Goal: Information Seeking & Learning: Understand process/instructions

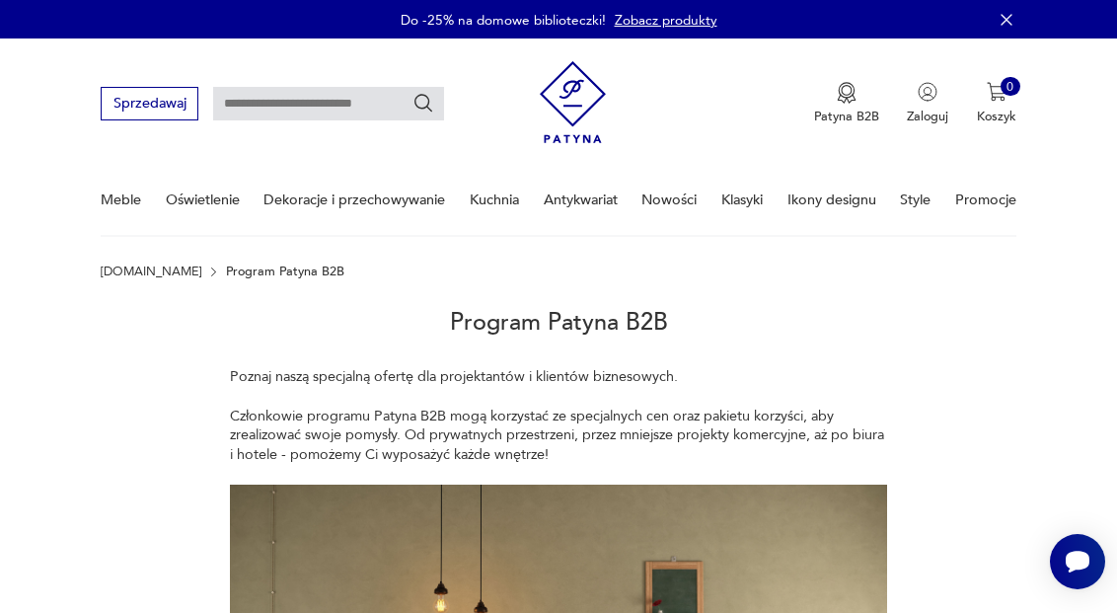
click at [1007, 19] on icon "button" at bounding box center [1007, 20] width 20 height 20
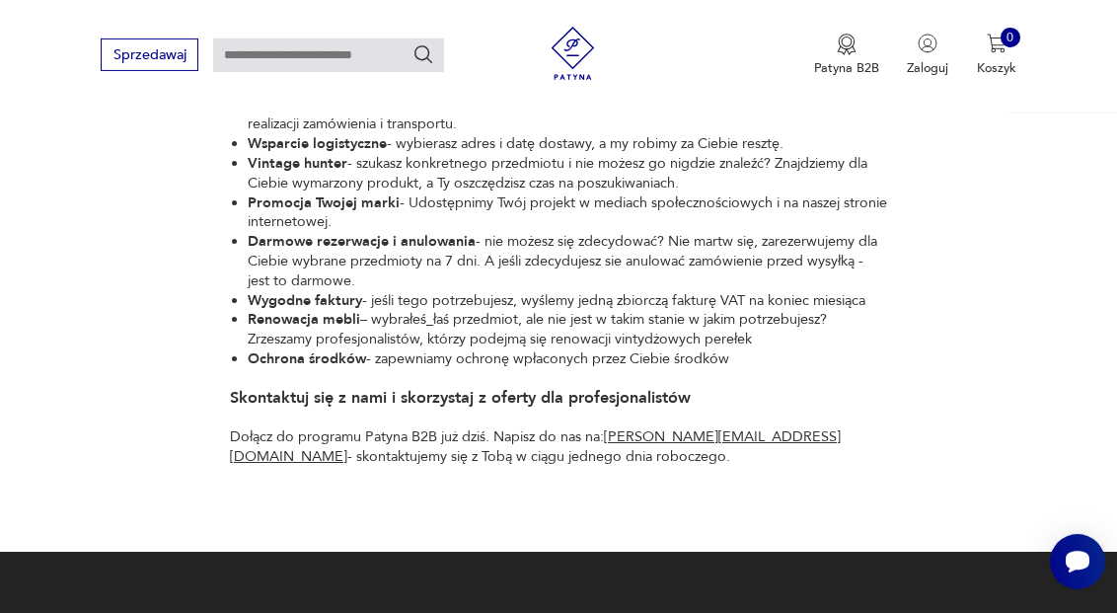
scroll to position [927, 0]
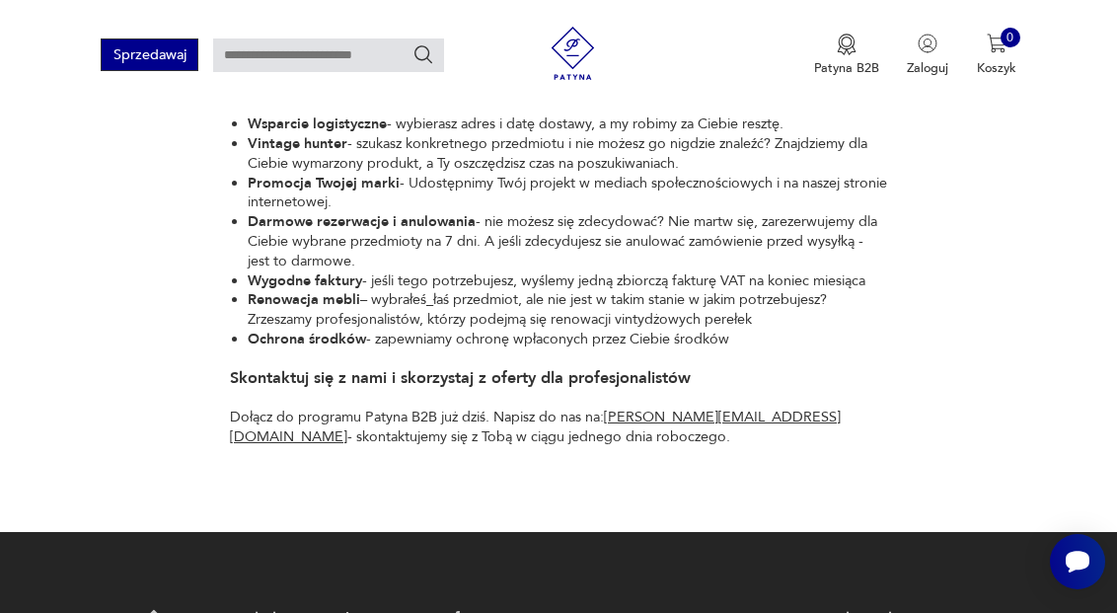
click at [118, 62] on button "Sprzedawaj" at bounding box center [150, 54] width 98 height 33
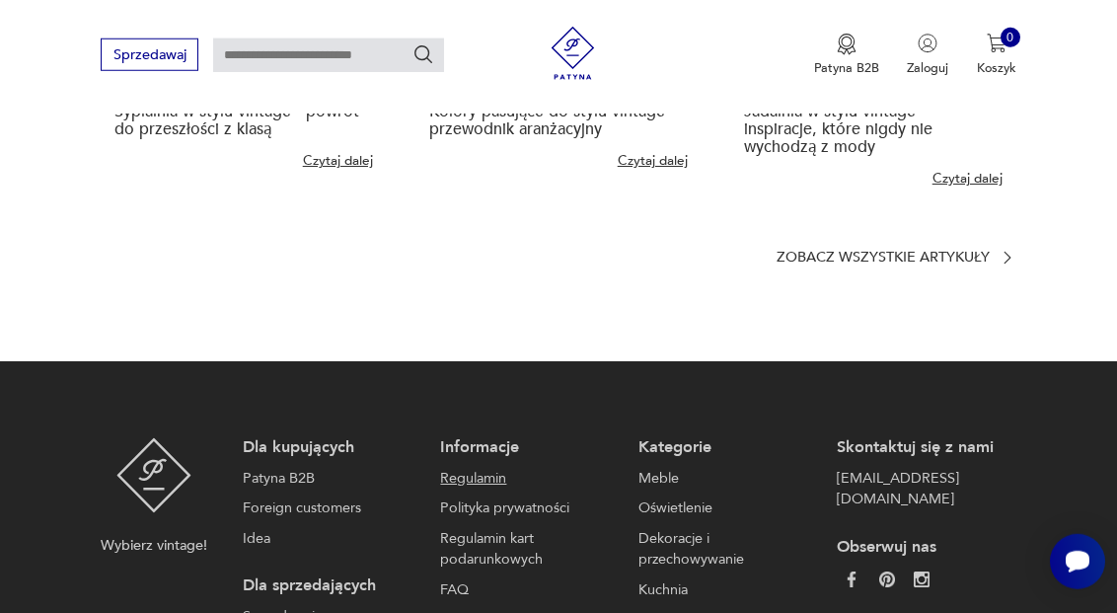
click at [486, 468] on link "Regulamin" at bounding box center [526, 479] width 172 height 22
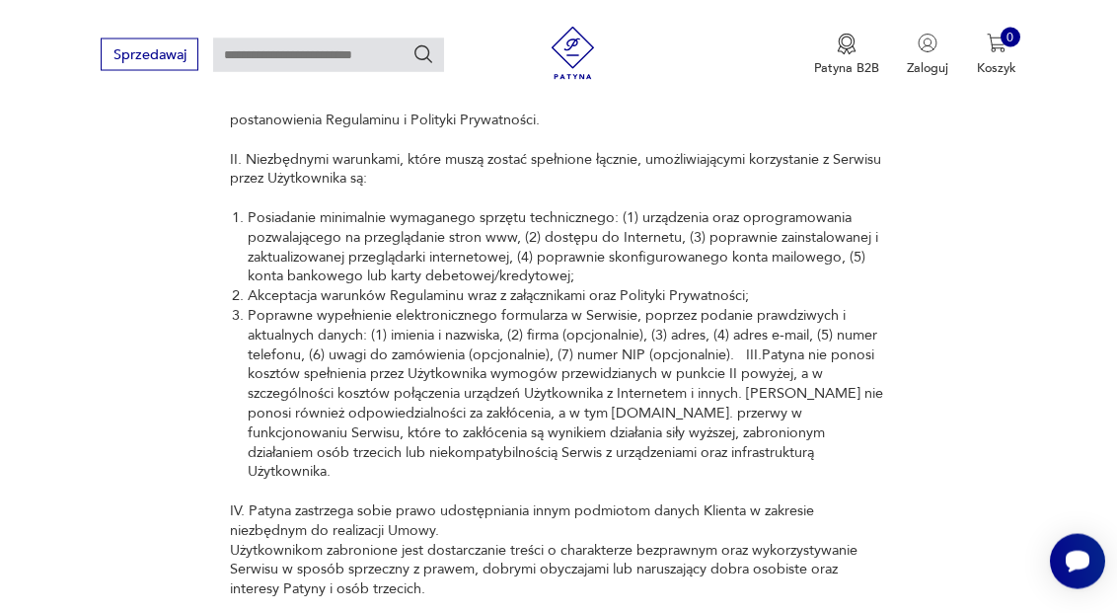
scroll to position [1539, 0]
